Goal: Complete application form

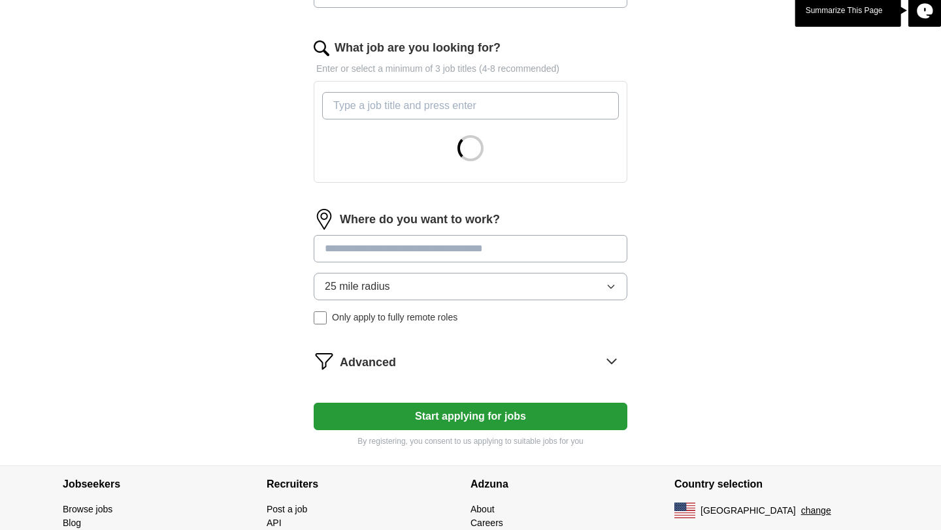
scroll to position [411, 0]
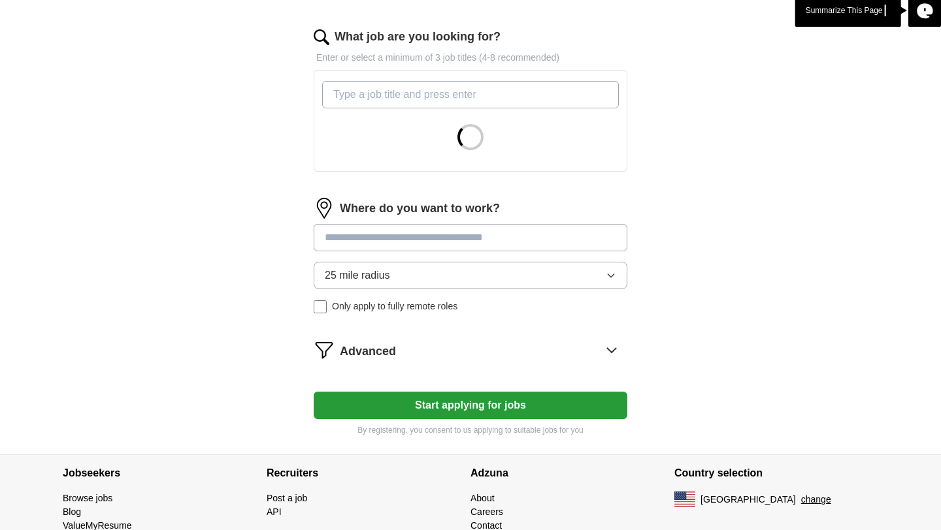
click at [398, 406] on button "Start applying for jobs" at bounding box center [471, 405] width 314 height 27
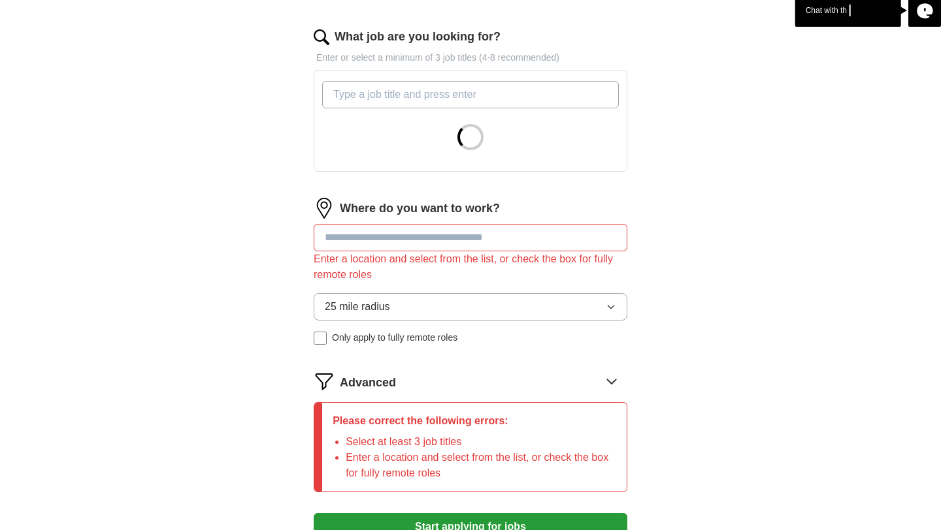
click at [426, 94] on input "What job are you looking for?" at bounding box center [470, 94] width 297 height 27
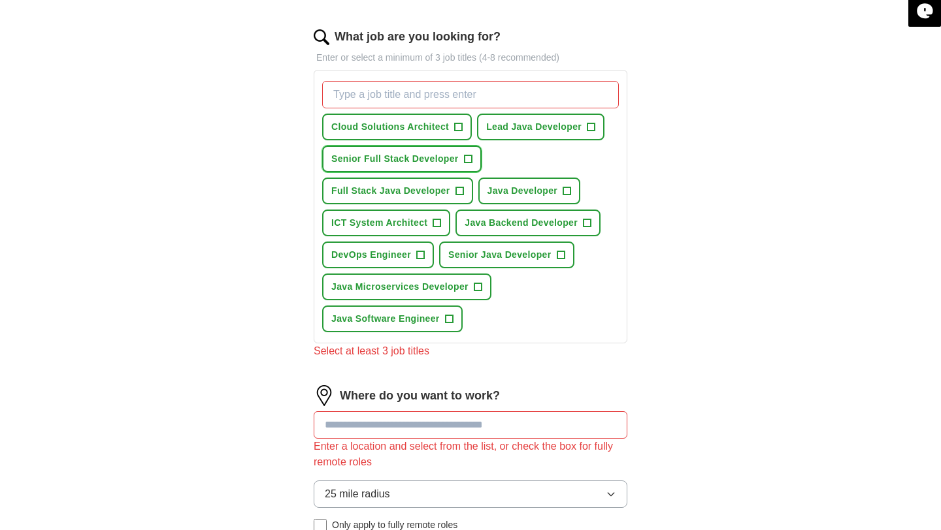
click at [410, 153] on span "Senior Full Stack Developer" at bounding box center [394, 159] width 127 height 14
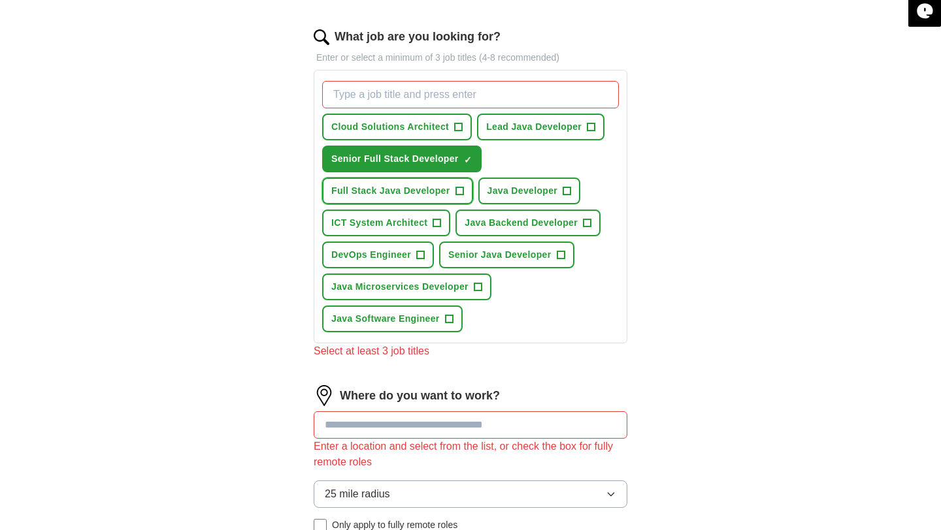
click at [415, 191] on span "Full Stack Java Developer" at bounding box center [390, 191] width 119 height 14
click at [545, 199] on button "Java Developer +" at bounding box center [529, 191] width 103 height 27
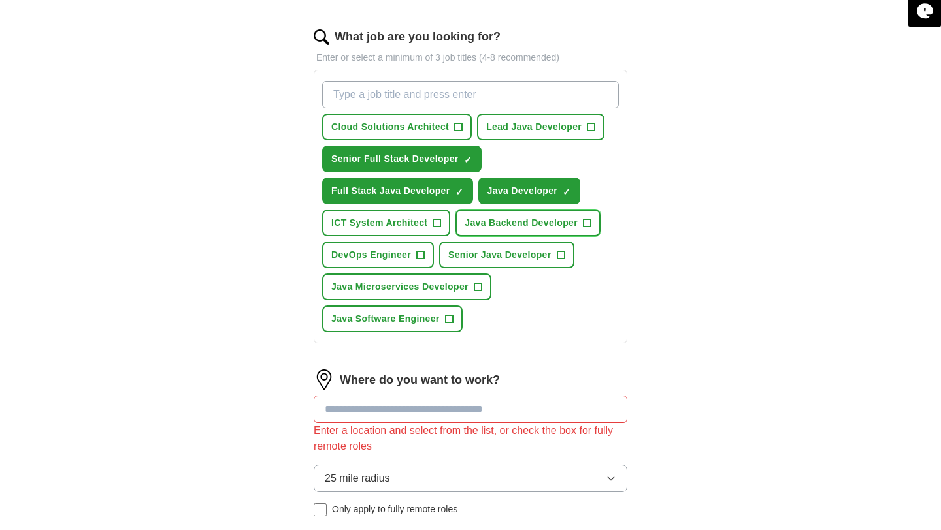
click at [533, 225] on span "Java Backend Developer" at bounding box center [520, 223] width 113 height 14
click at [495, 252] on span "Senior Java Developer" at bounding box center [499, 255] width 103 height 14
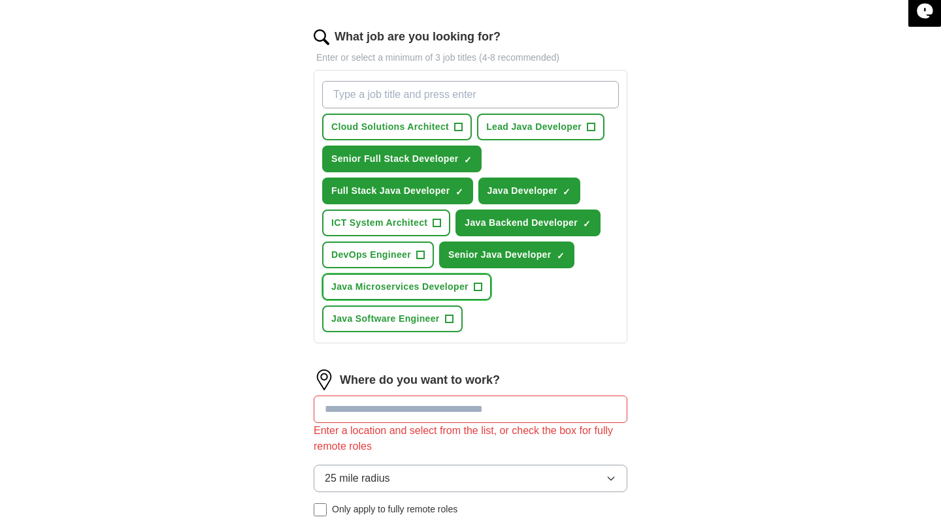
click at [391, 290] on span "Java Microservices Developer" at bounding box center [399, 287] width 137 height 14
click at [376, 309] on button "Java Software Engineer +" at bounding box center [392, 319] width 140 height 27
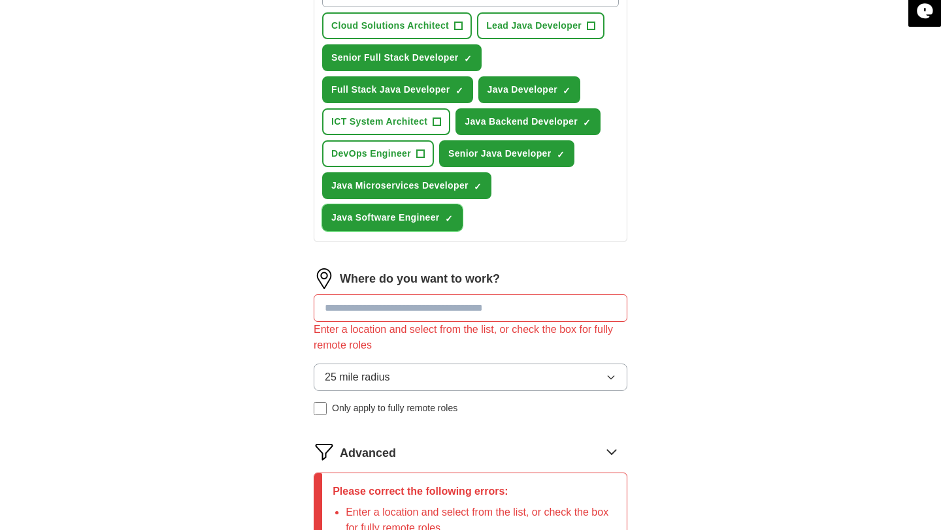
scroll to position [647, 0]
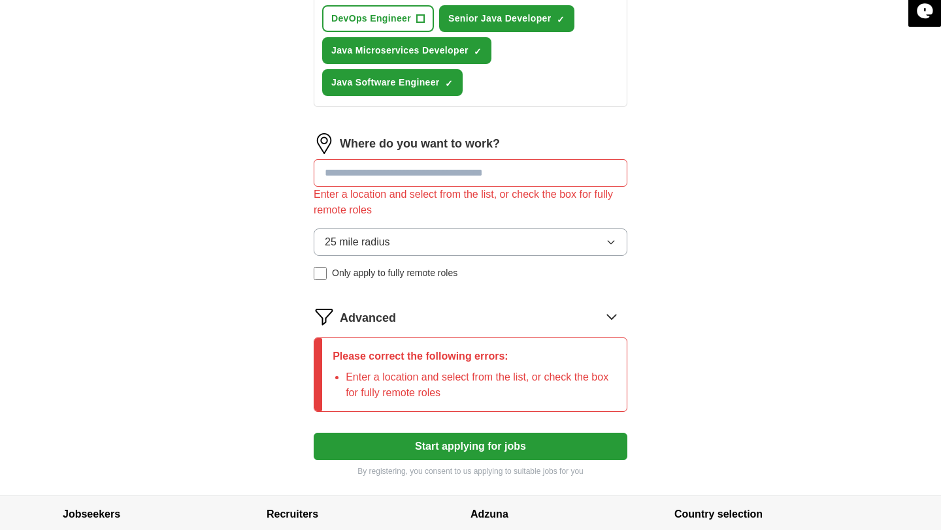
click at [439, 172] on input at bounding box center [471, 172] width 314 height 27
click at [314, 433] on button "Start applying for jobs" at bounding box center [471, 446] width 314 height 27
type input "*"
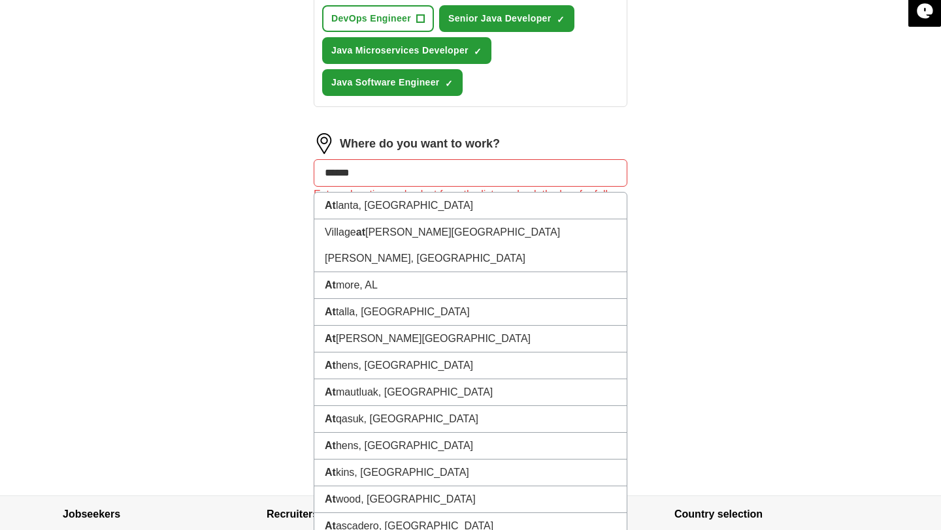
type input "*******"
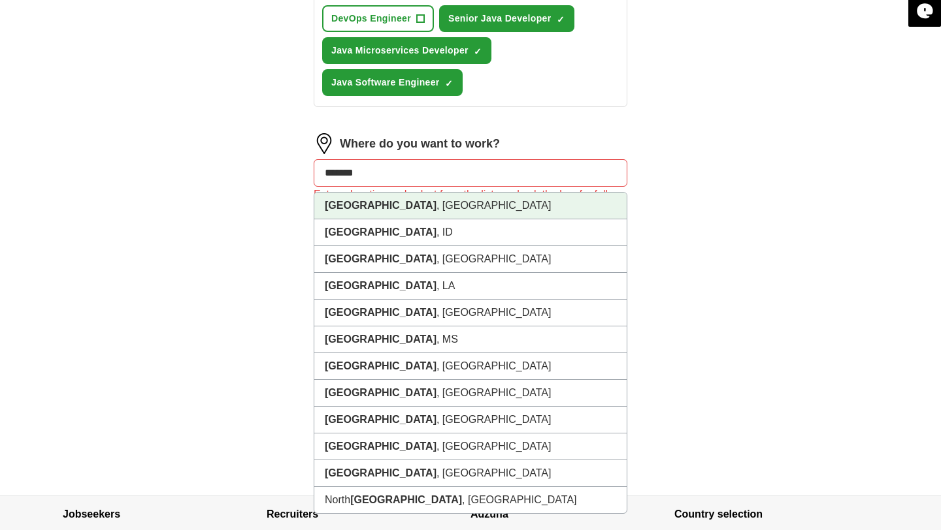
click at [395, 204] on li "[GEOGRAPHIC_DATA] , [GEOGRAPHIC_DATA]" at bounding box center [470, 206] width 312 height 27
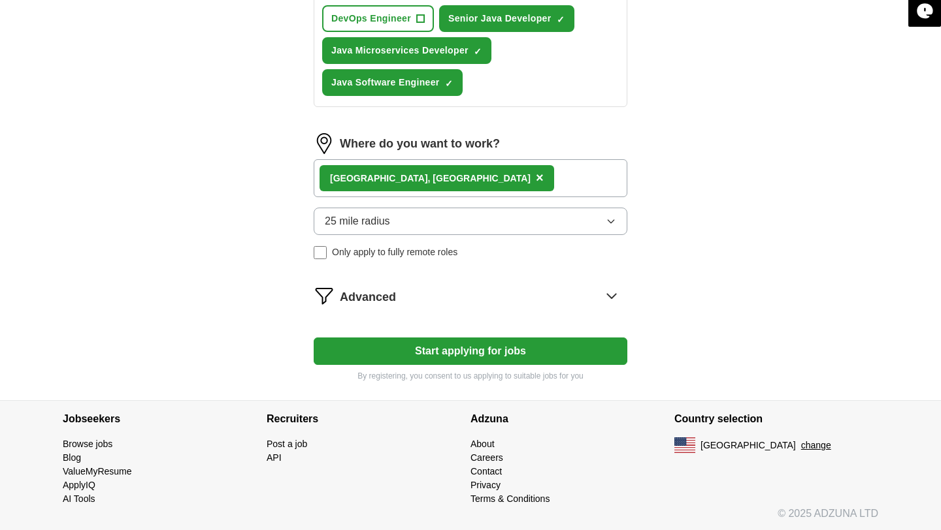
click at [437, 355] on button "Start applying for jobs" at bounding box center [471, 351] width 314 height 27
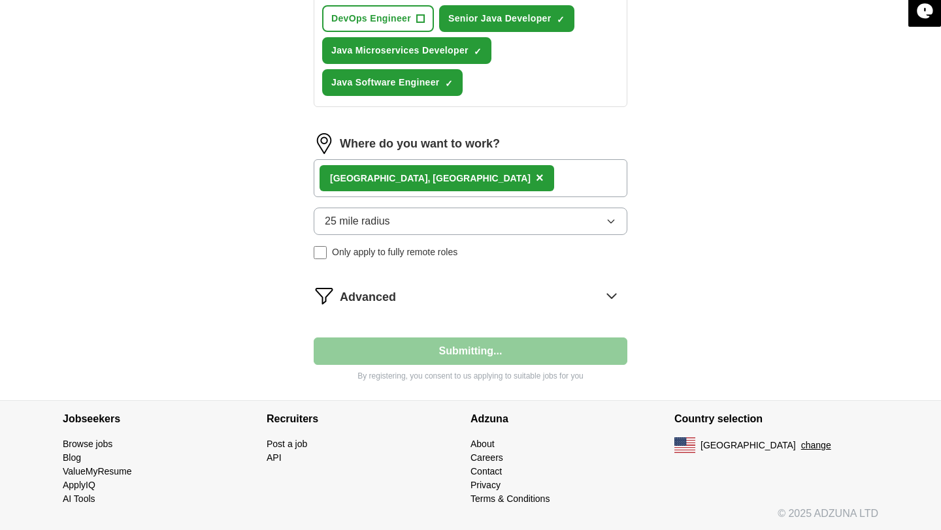
select select "**"
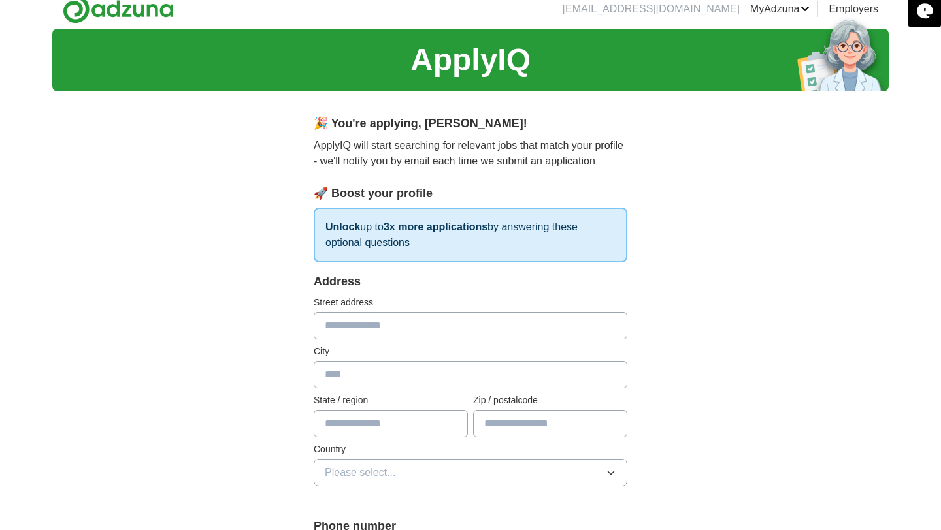
scroll to position [0, 0]
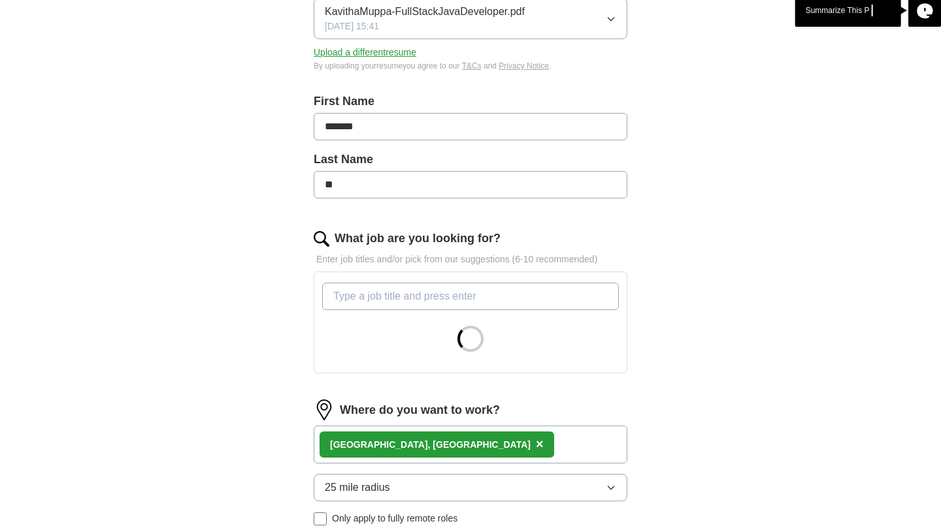
scroll to position [212, 0]
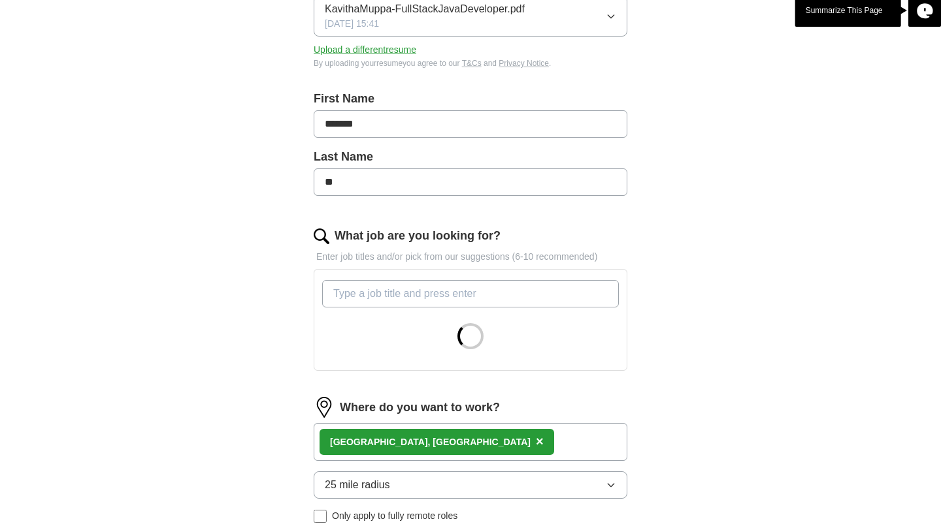
click at [413, 304] on input "What job are you looking for?" at bounding box center [470, 293] width 297 height 27
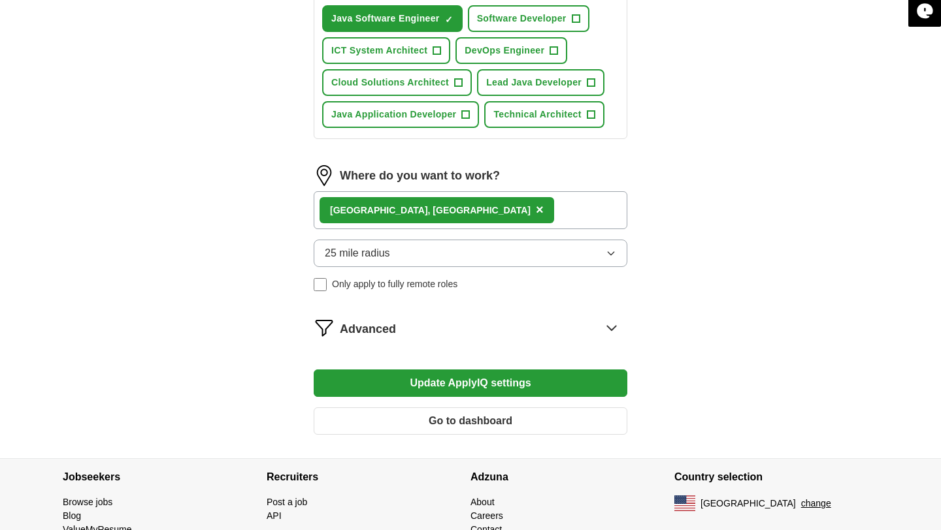
scroll to position [659, 0]
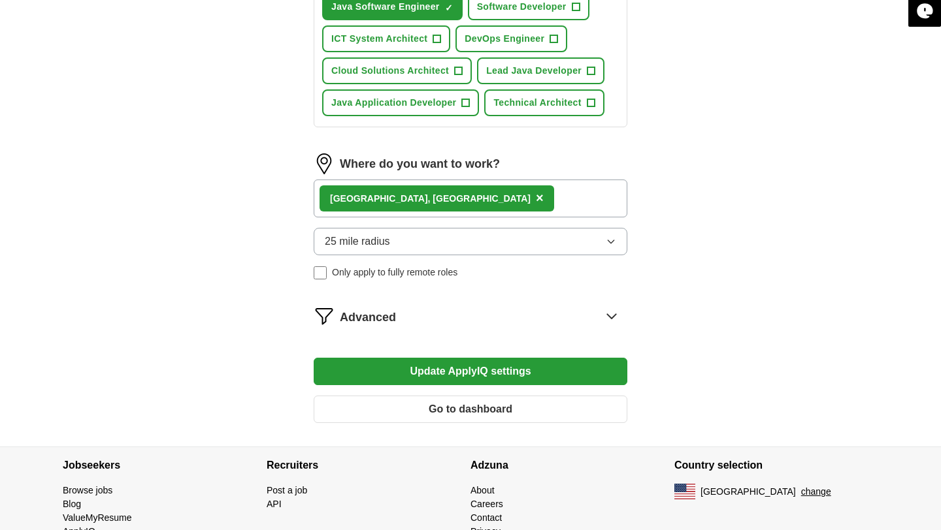
click at [456, 379] on button "Update ApplyIQ settings" at bounding box center [471, 371] width 314 height 27
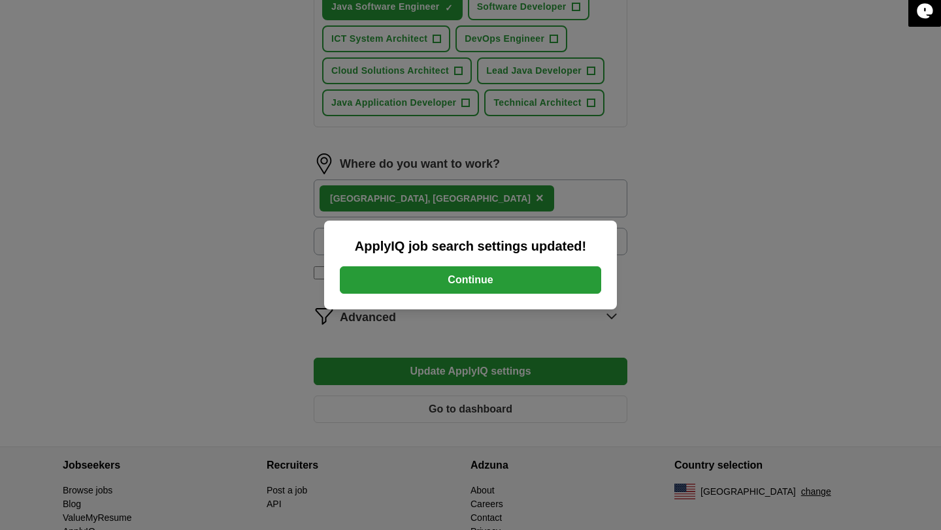
click at [511, 271] on button "Continue" at bounding box center [470, 279] width 261 height 27
